Goal: Task Accomplishment & Management: Use online tool/utility

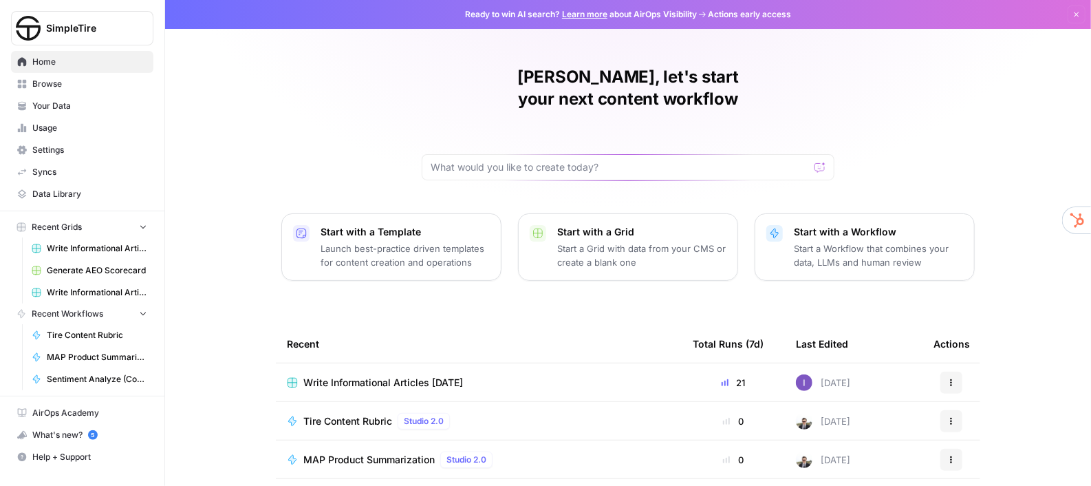
click at [113, 242] on span "Write Informational Articles [DATE]" at bounding box center [97, 248] width 100 height 12
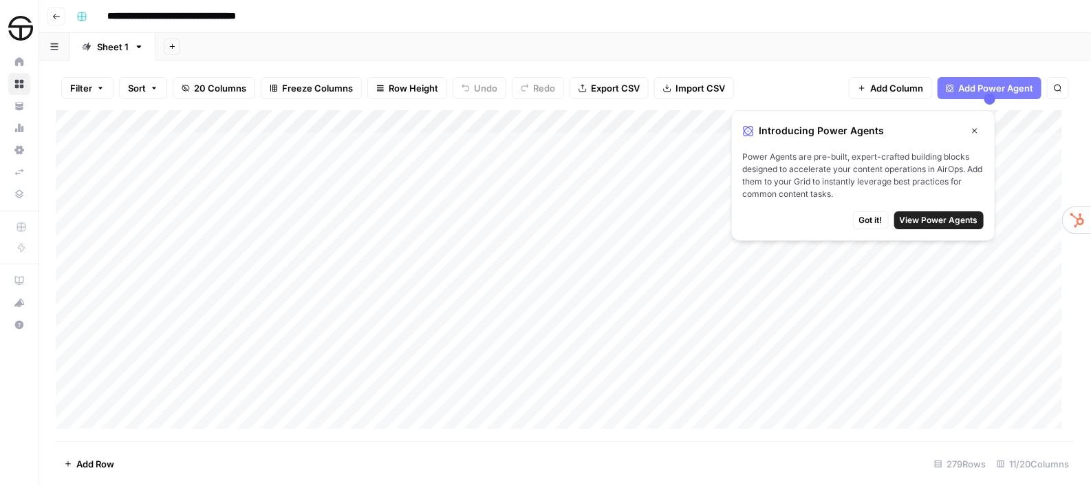
click at [873, 223] on span "Got it!" at bounding box center [870, 220] width 23 height 12
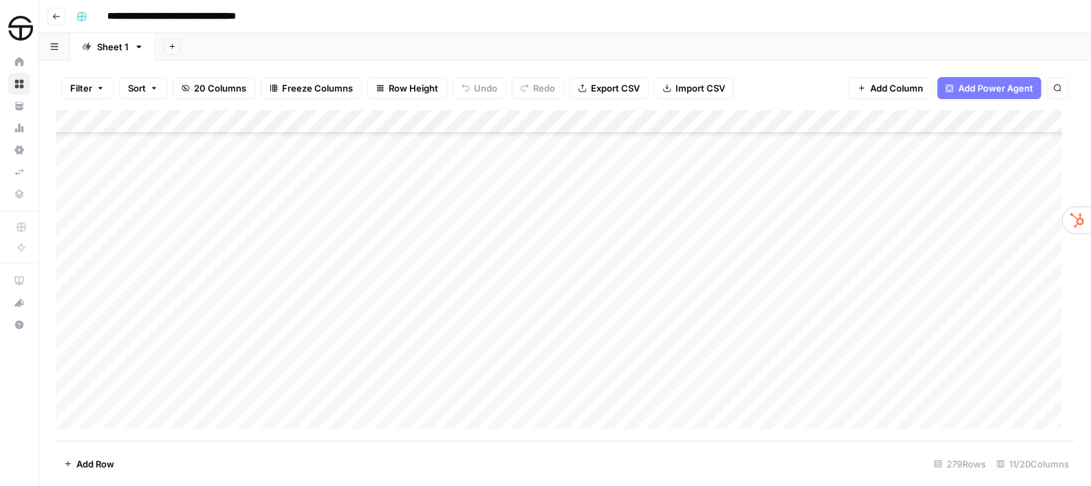
scroll to position [6050, 0]
click at [511, 263] on div "Add Column" at bounding box center [565, 275] width 1018 height 331
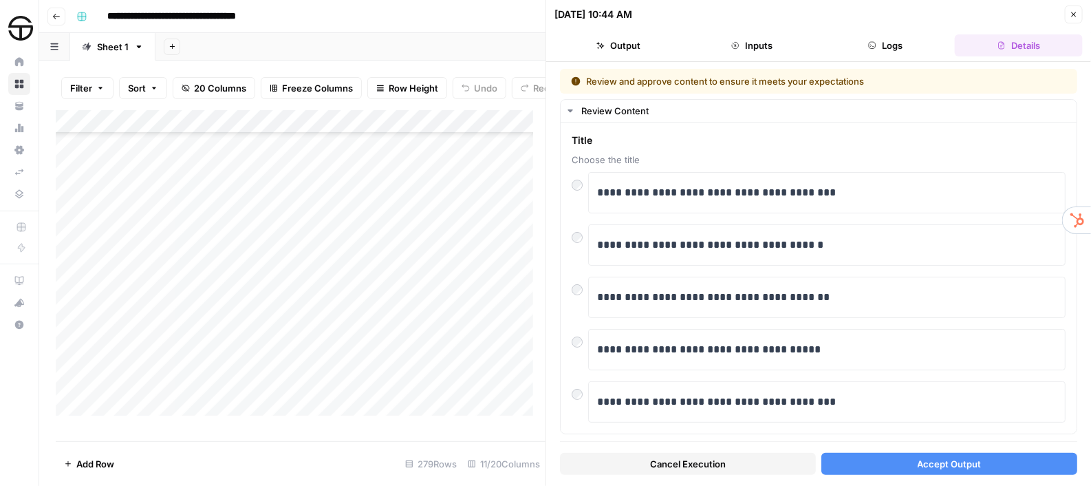
click at [934, 457] on span "Accept Output" at bounding box center [949, 464] width 64 height 14
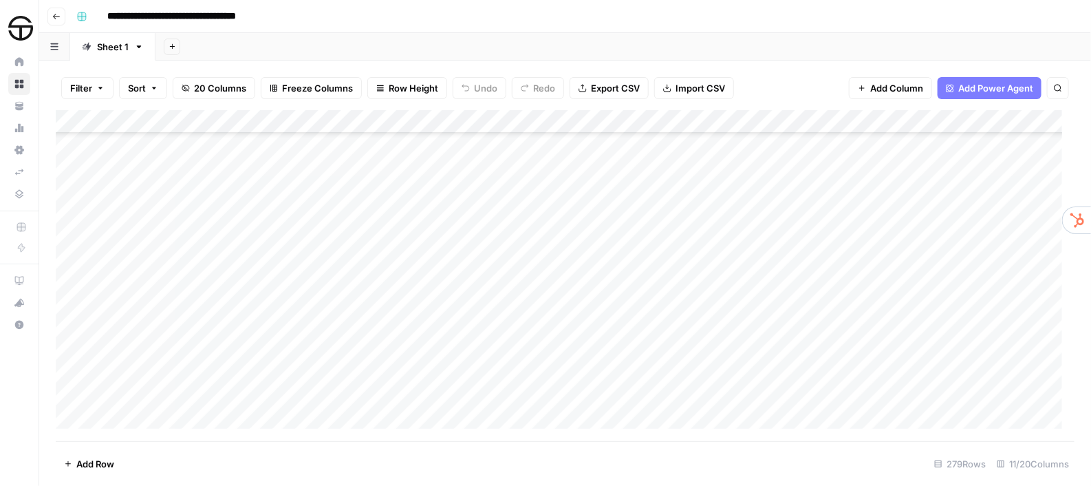
click at [809, 261] on div "Add Column" at bounding box center [565, 275] width 1018 height 331
click at [879, 261] on div at bounding box center [810, 266] width 161 height 25
click at [771, 270] on div at bounding box center [810, 266] width 161 height 25
click at [775, 268] on div at bounding box center [810, 266] width 161 height 25
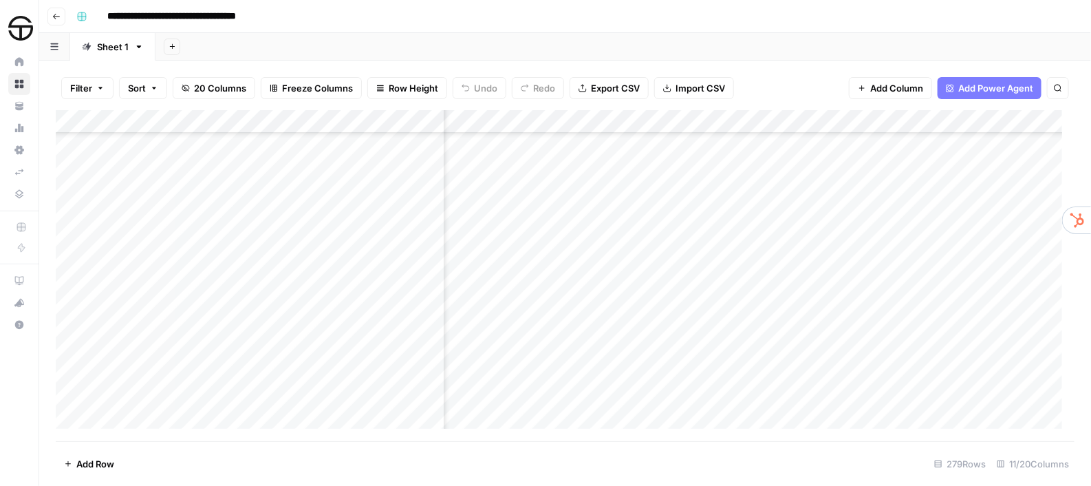
scroll to position [6050, 686]
click at [666, 265] on div "Add Column" at bounding box center [565, 275] width 1018 height 331
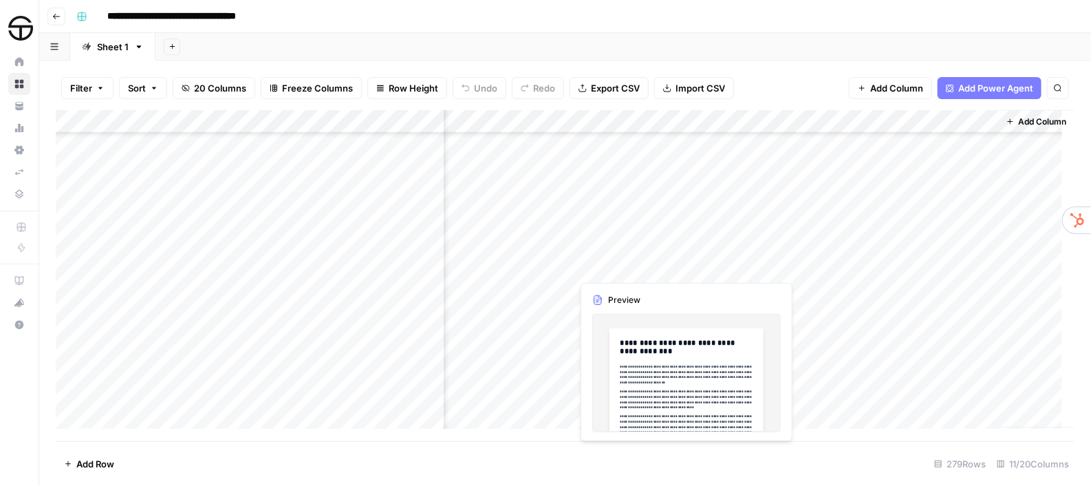
click at [609, 265] on div "Add Column" at bounding box center [565, 275] width 1018 height 331
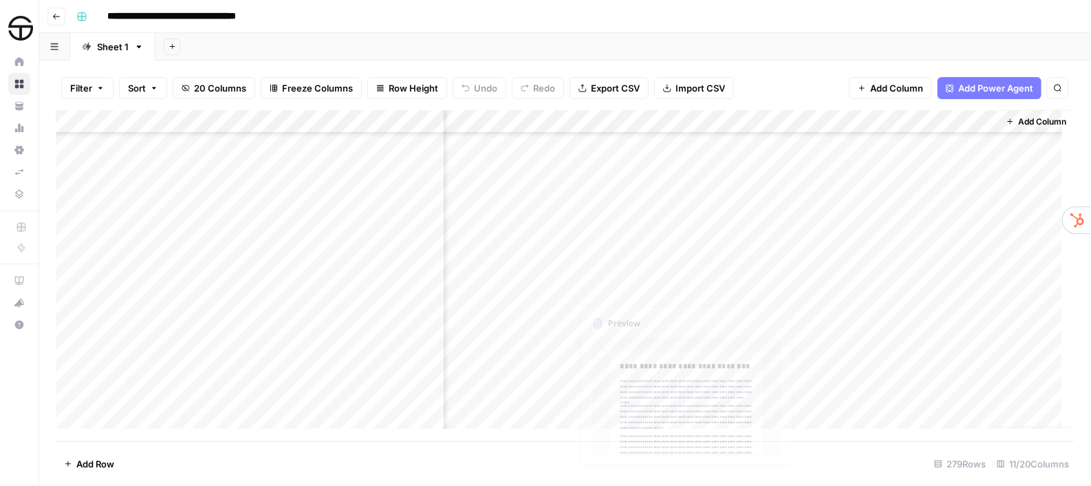
click at [618, 267] on div "Add Column" at bounding box center [565, 275] width 1018 height 331
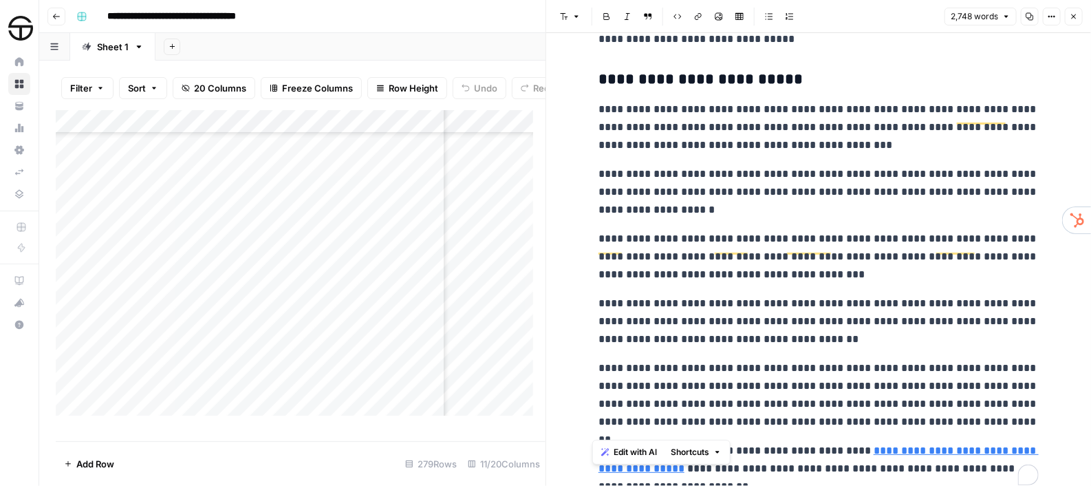
scroll to position [5779, 0]
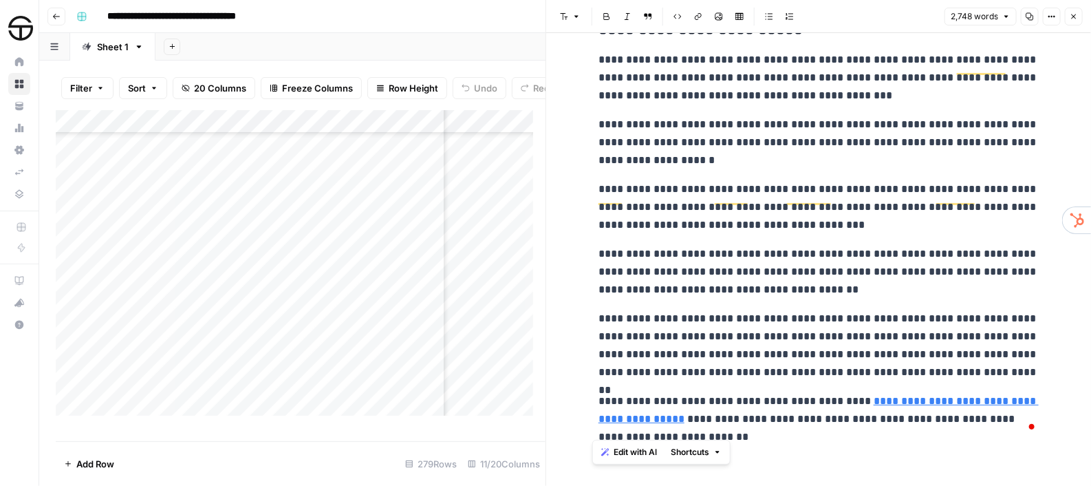
drag, startPoint x: 591, startPoint y: 72, endPoint x: 754, endPoint y: 507, distance: 464.2
click at [754, 485] on html "**********" at bounding box center [545, 243] width 1091 height 486
click at [385, 191] on div "Add Column" at bounding box center [301, 269] width 490 height 318
click at [165, 188] on div "Add Column" at bounding box center [301, 269] width 490 height 318
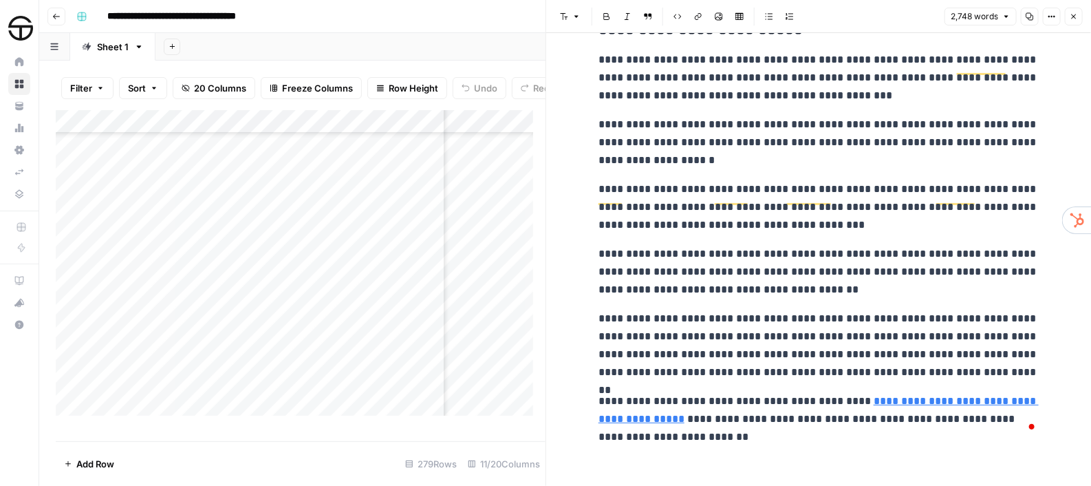
click at [1071, 16] on icon "button" at bounding box center [1073, 16] width 8 height 8
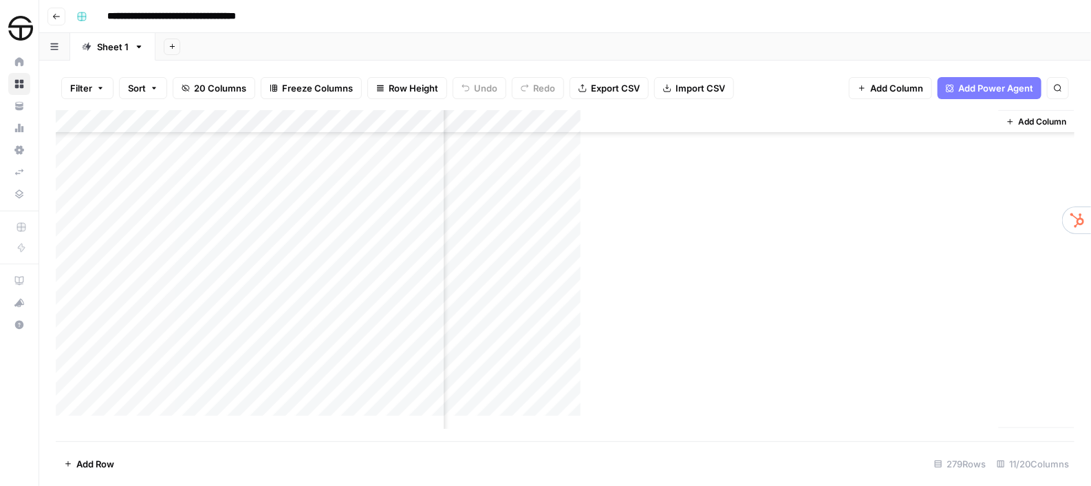
scroll to position [5461, 897]
click at [421, 175] on div "Add Column" at bounding box center [565, 275] width 1018 height 331
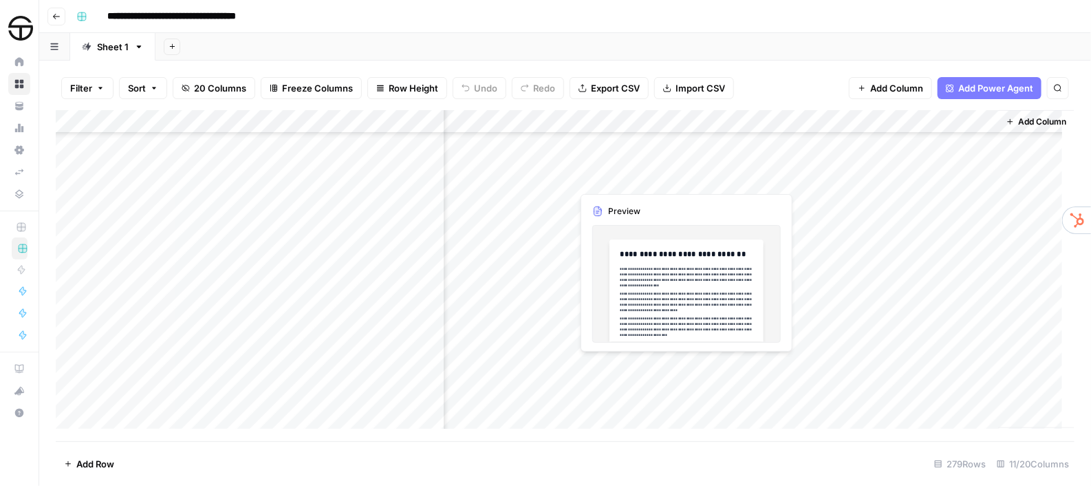
click at [631, 176] on div "Add Column" at bounding box center [565, 275] width 1018 height 331
click at [640, 173] on div "Add Column" at bounding box center [565, 275] width 1018 height 331
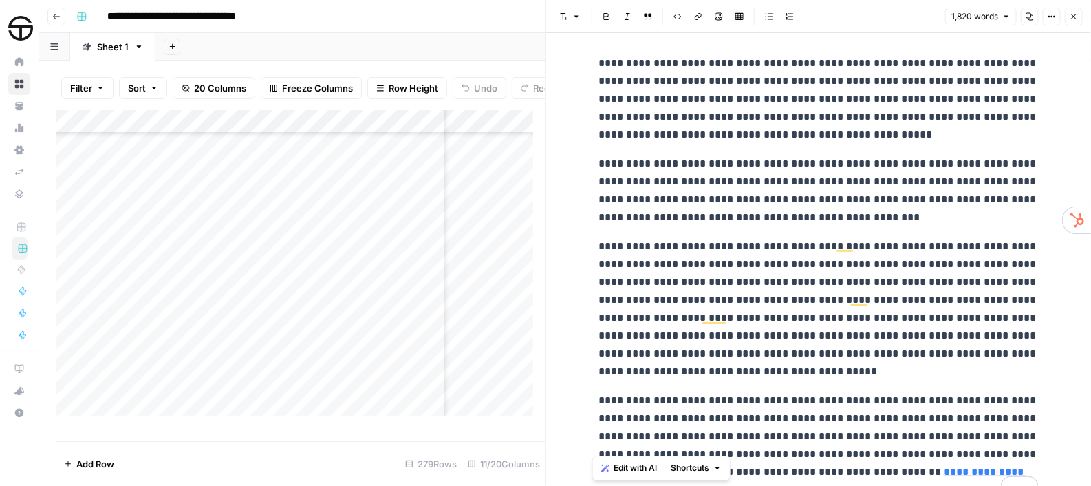
scroll to position [3392, 0]
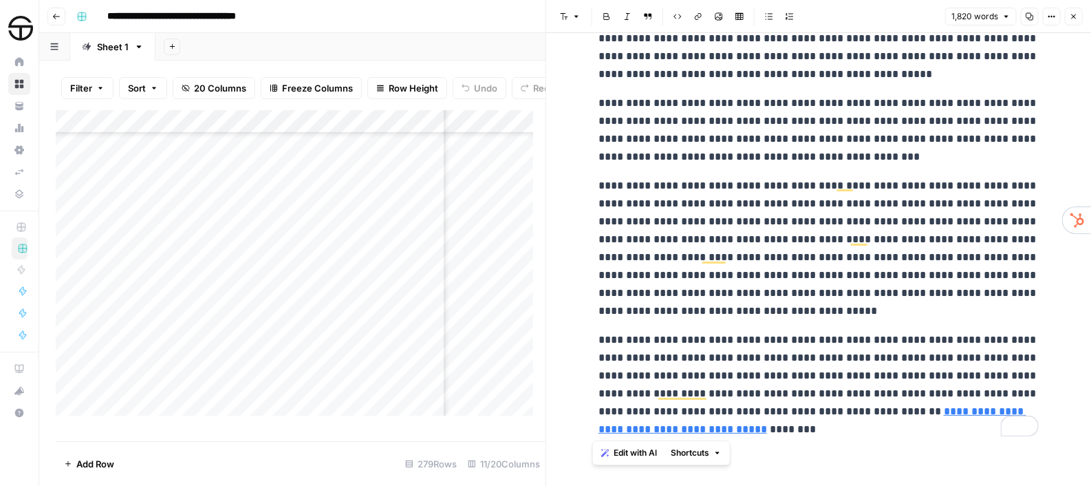
drag, startPoint x: 596, startPoint y: 74, endPoint x: 749, endPoint y: 485, distance: 438.7
copy div "**********"
click at [1070, 14] on icon "button" at bounding box center [1073, 16] width 8 height 8
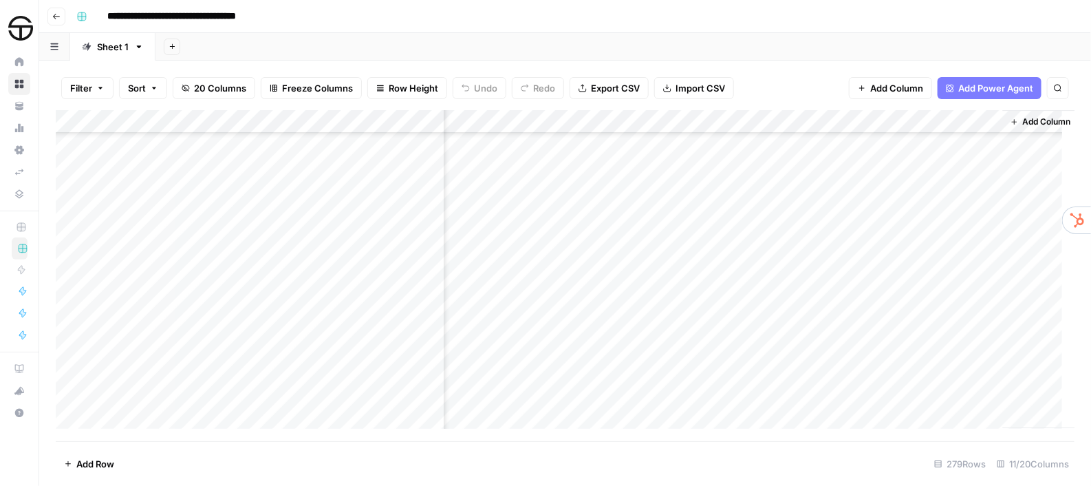
scroll to position [4458, 897]
click at [1063, 87] on button "Search" at bounding box center [1058, 88] width 22 height 22
type input "****"
click at [1029, 131] on icon "Next Result" at bounding box center [1030, 127] width 6 height 7
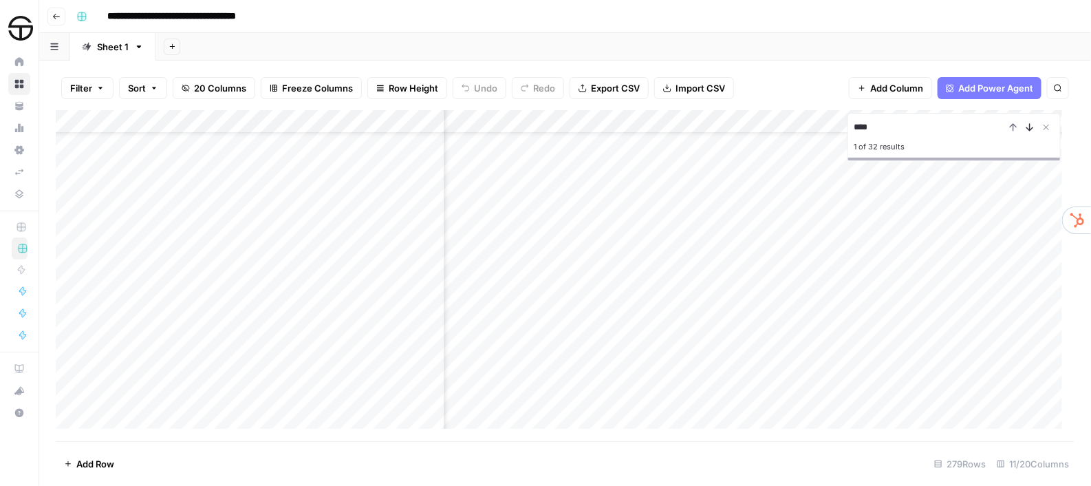
click at [1029, 131] on icon "Next Result" at bounding box center [1030, 127] width 6 height 7
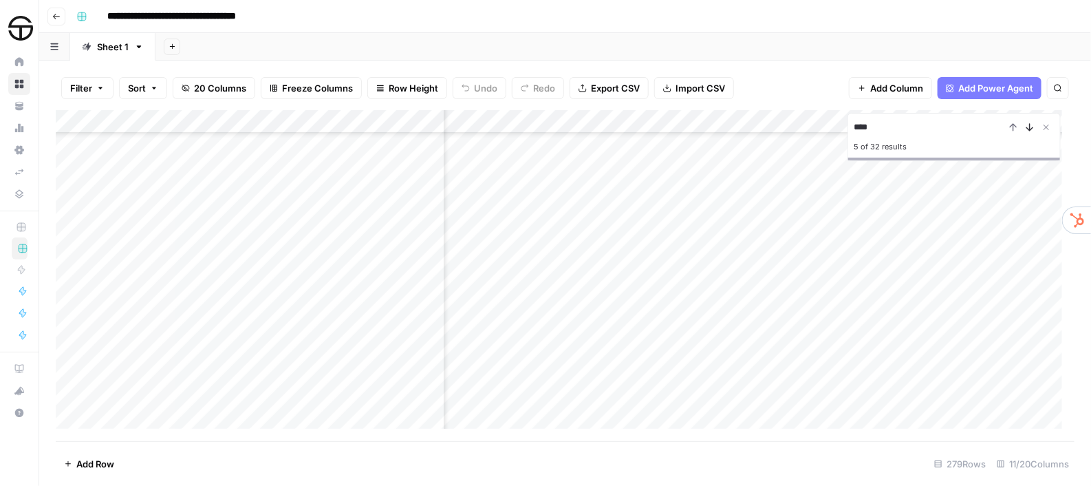
click at [1029, 131] on icon "Next Result" at bounding box center [1030, 127] width 6 height 7
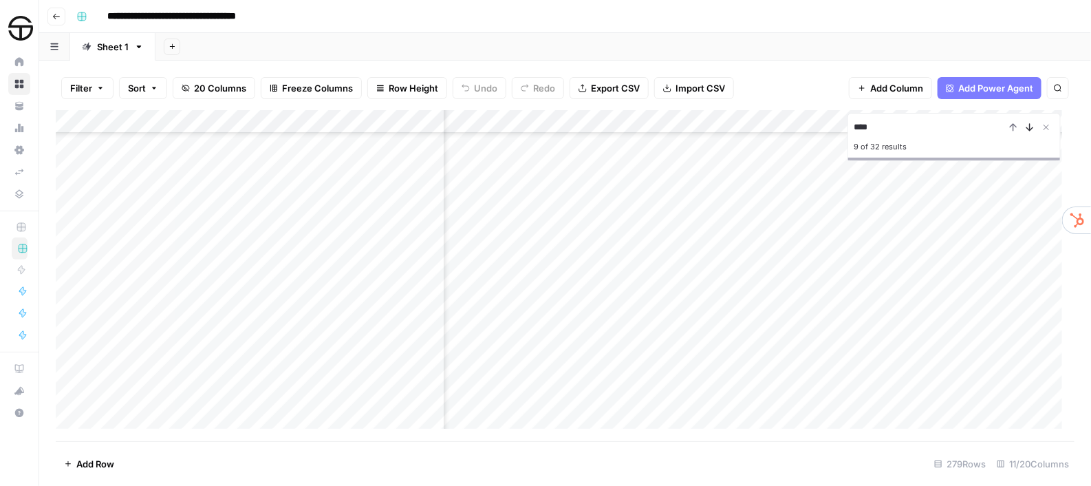
click at [1029, 131] on icon "Next Result" at bounding box center [1030, 127] width 6 height 7
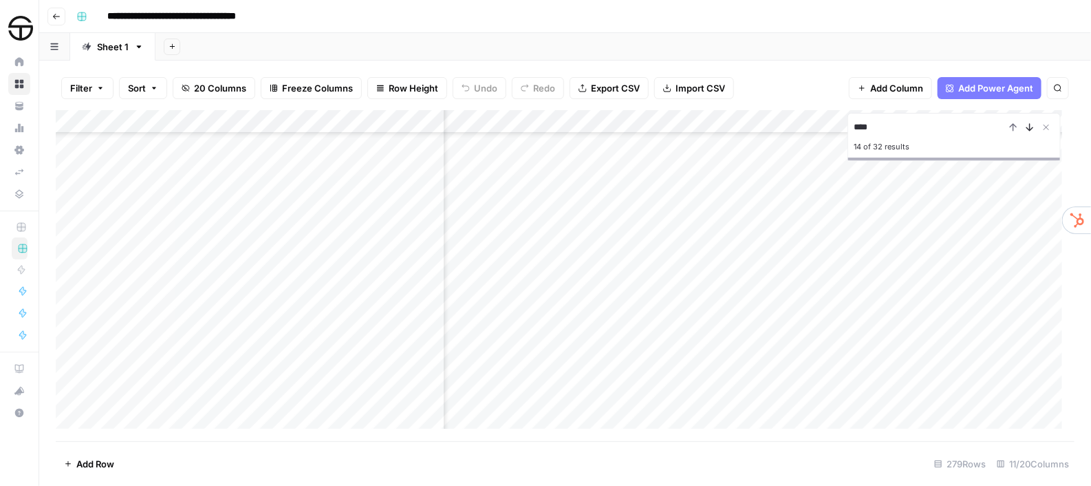
click at [1029, 131] on icon "Next Result" at bounding box center [1030, 127] width 6 height 7
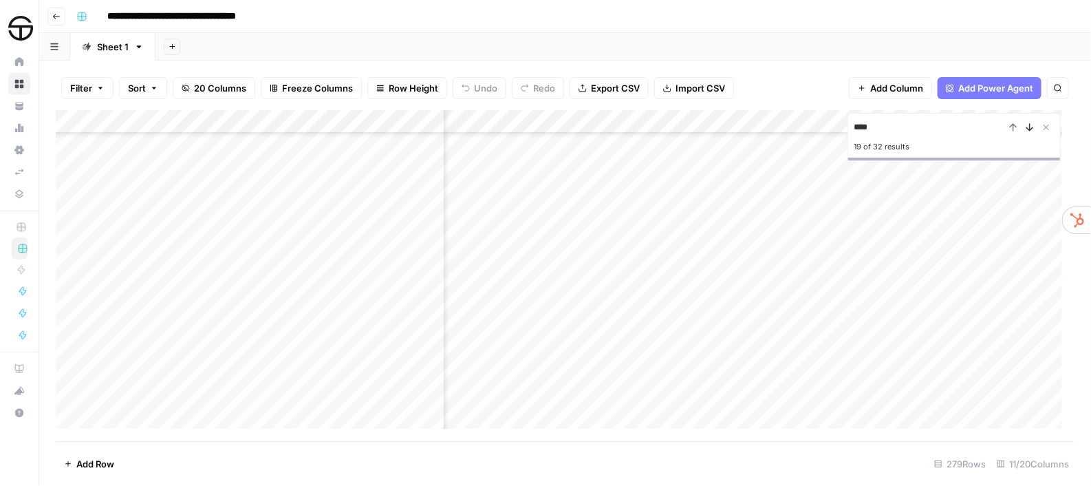
click at [1029, 131] on icon "Next Result" at bounding box center [1030, 127] width 6 height 7
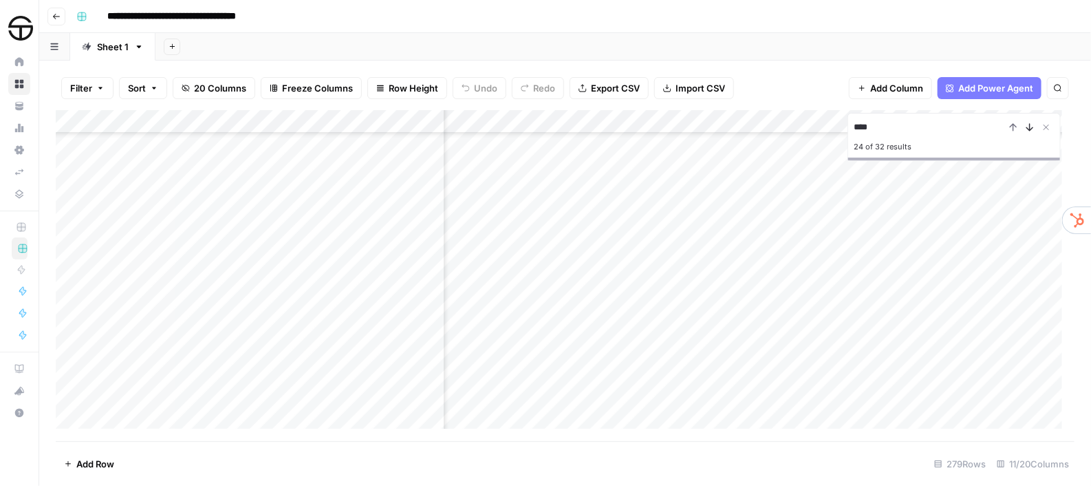
click at [1029, 131] on icon "Next Result" at bounding box center [1030, 127] width 6 height 7
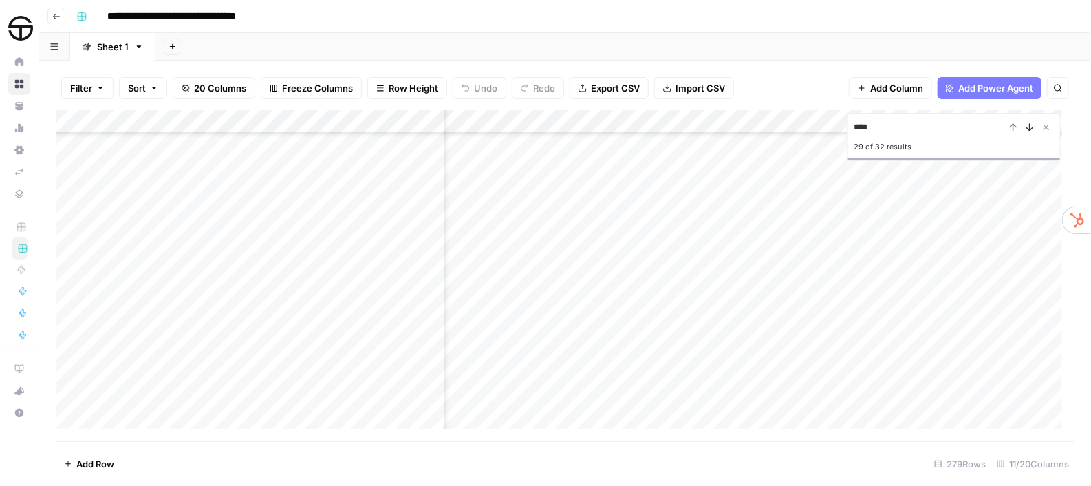
click at [1029, 131] on icon "Next Result" at bounding box center [1030, 127] width 6 height 7
click at [208, 411] on div "Add Column" at bounding box center [565, 275] width 1018 height 331
click at [1046, 124] on icon "Close Search" at bounding box center [1045, 127] width 11 height 11
click at [367, 411] on div "Add Column" at bounding box center [565, 275] width 1018 height 331
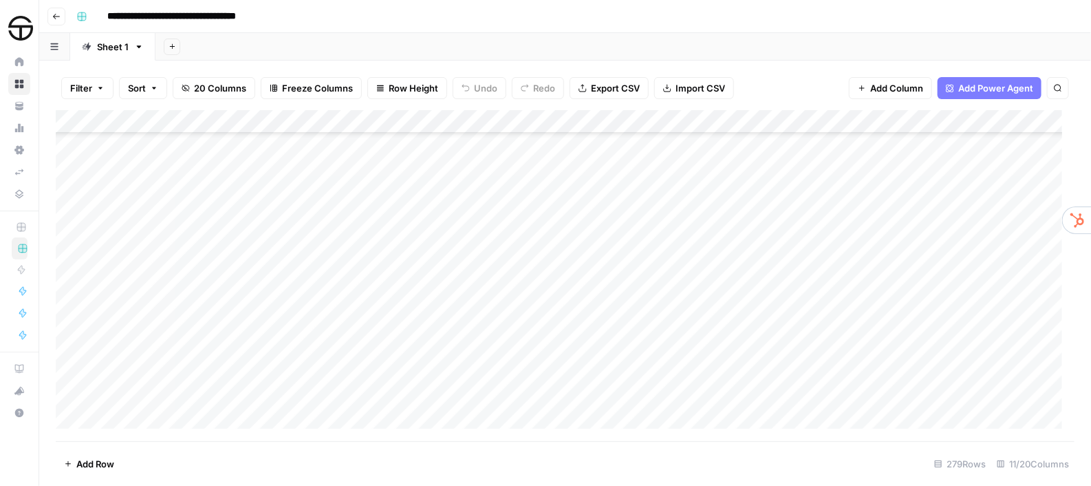
scroll to position [5690, 0]
click at [488, 413] on div "Add Column" at bounding box center [565, 275] width 1018 height 331
click at [519, 415] on div "Add Column" at bounding box center [565, 275] width 1018 height 331
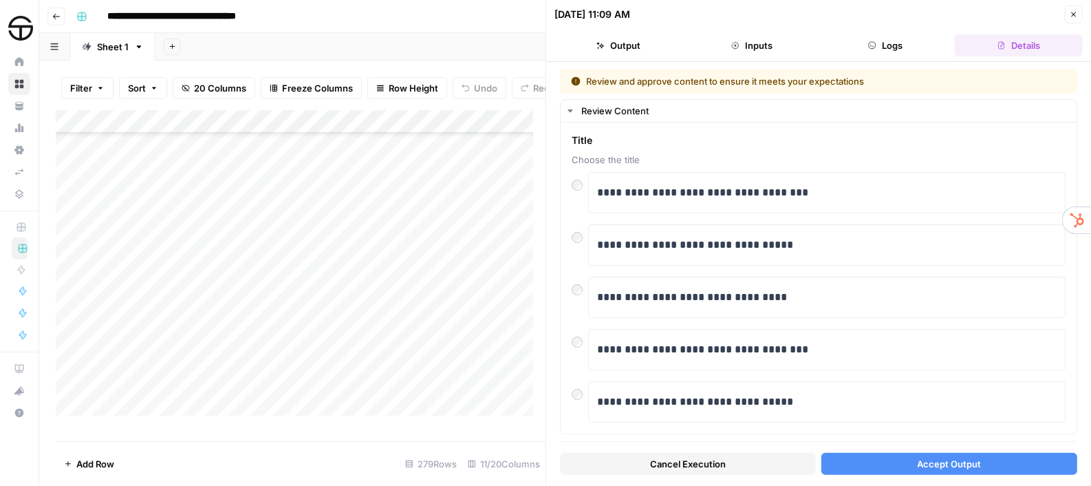
click at [969, 462] on span "Accept Output" at bounding box center [949, 464] width 64 height 14
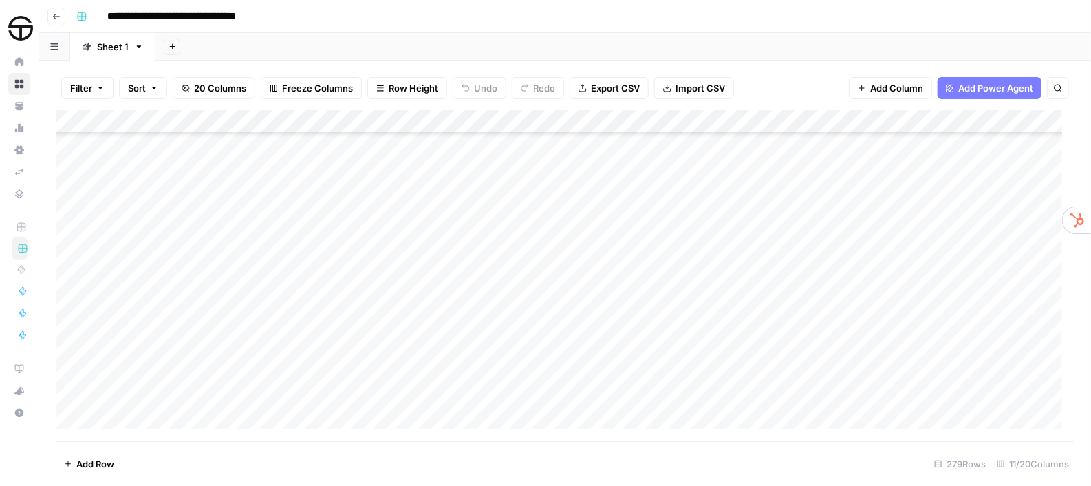
click at [809, 415] on div "Add Column" at bounding box center [565, 275] width 1018 height 331
click at [825, 253] on div "Add Column" at bounding box center [565, 275] width 1018 height 331
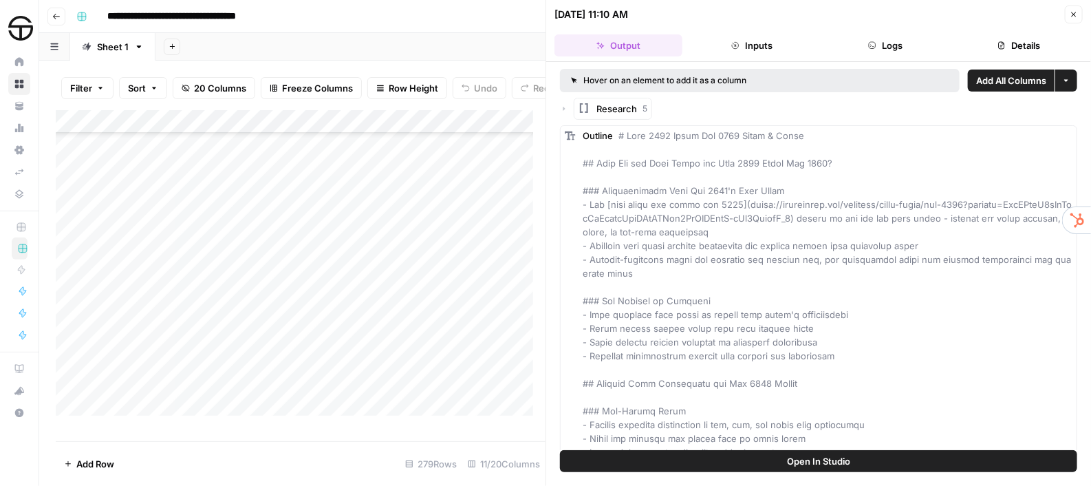
click at [1065, 12] on button "Close" at bounding box center [1074, 15] width 18 height 18
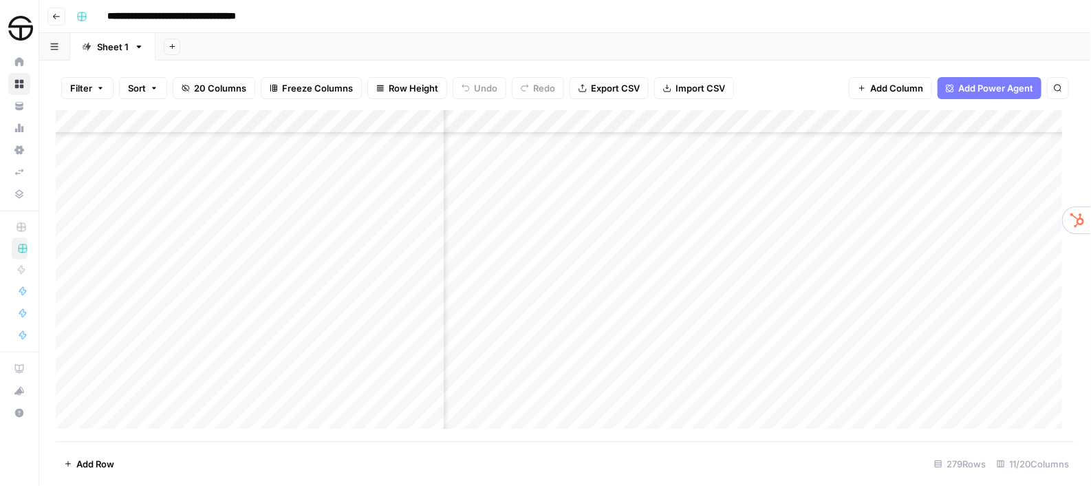
scroll to position [5850, 571]
click at [781, 260] on div "Add Column" at bounding box center [565, 275] width 1018 height 331
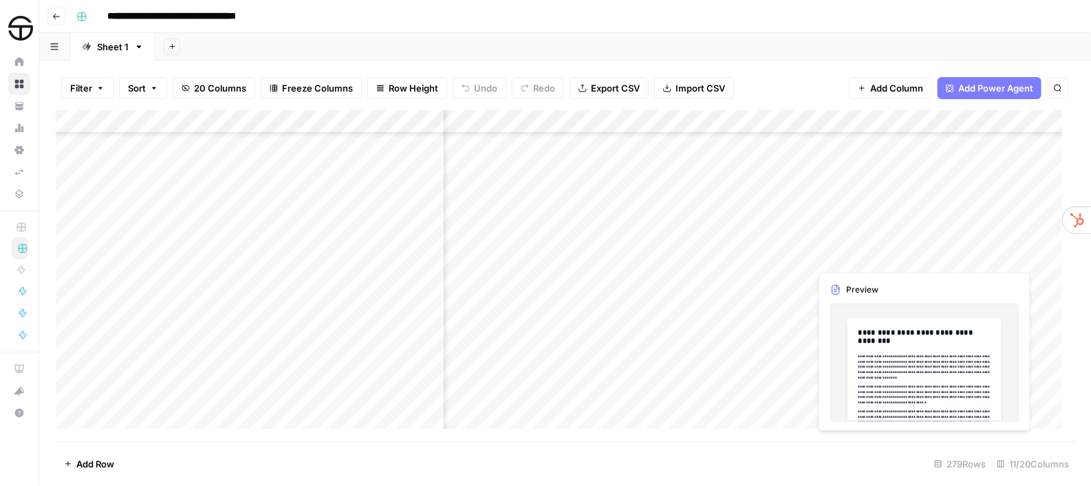
click at [937, 252] on div "Add Column" at bounding box center [565, 275] width 1018 height 331
click at [961, 252] on div "Add Column" at bounding box center [565, 275] width 1018 height 331
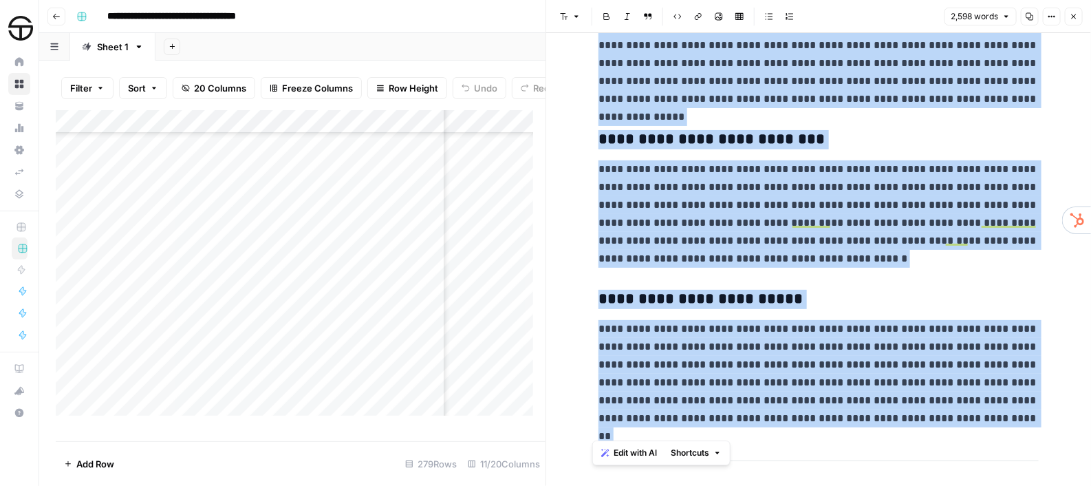
scroll to position [5553, 0]
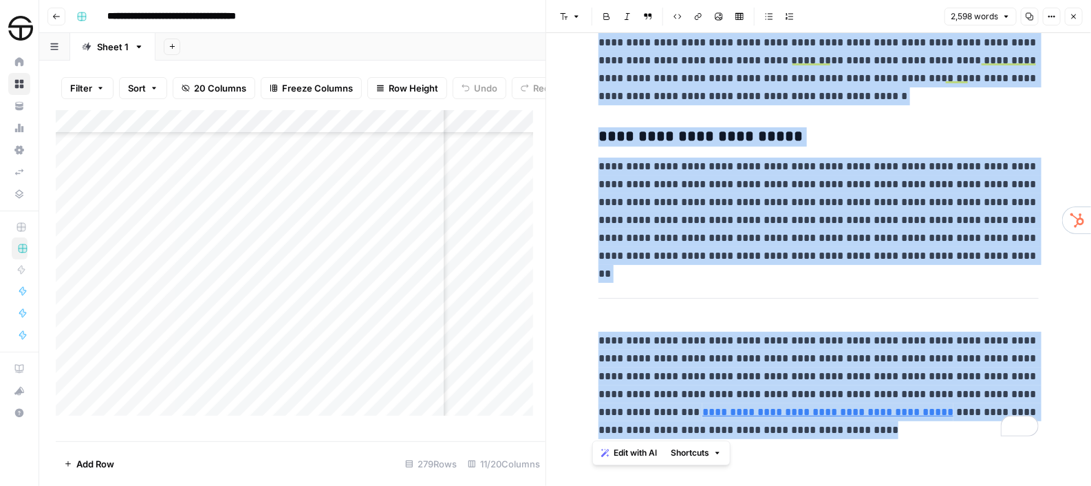
drag, startPoint x: 596, startPoint y: 76, endPoint x: 849, endPoint y: 449, distance: 451.1
copy div "**********"
